Goal: Information Seeking & Learning: Check status

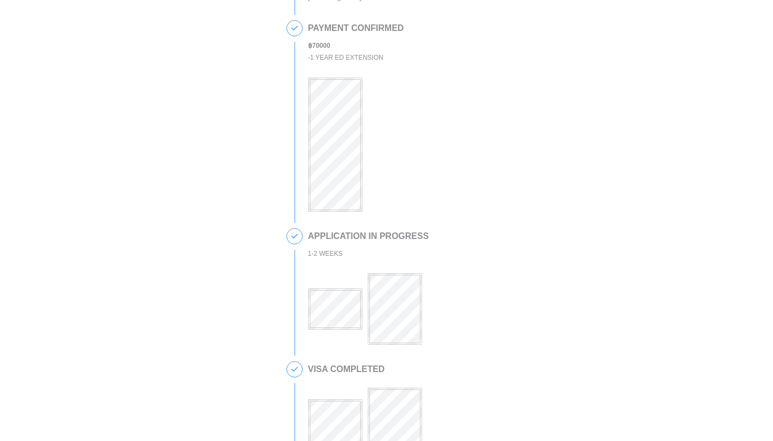
scroll to position [191, 0]
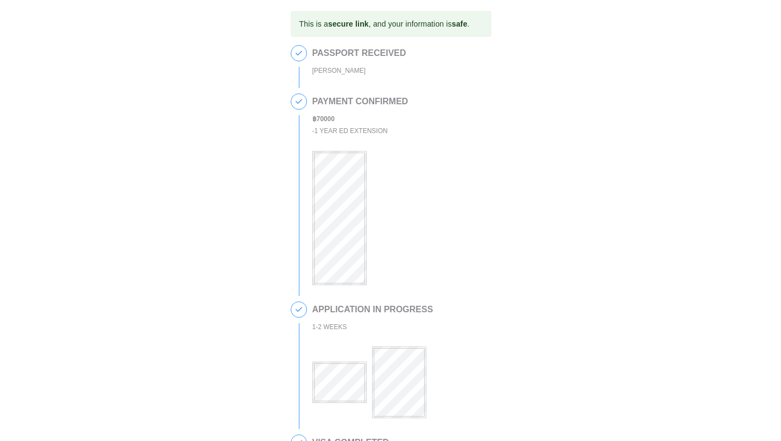
scroll to position [75, 0]
